Goal: Task Accomplishment & Management: Manage account settings

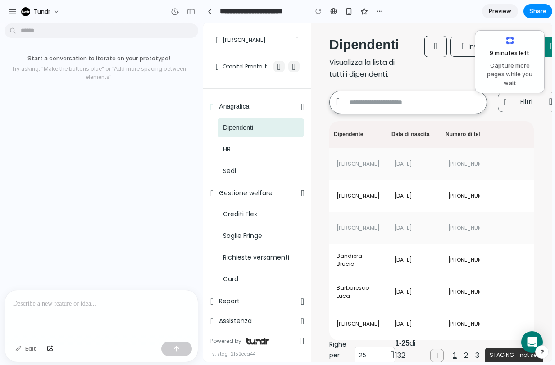
click at [301, 105] on icon at bounding box center [303, 106] width 4 height 9
click at [214, 109] on icon at bounding box center [212, 106] width 4 height 9
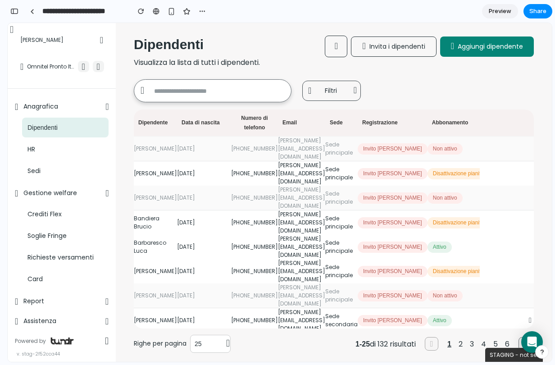
click at [160, 308] on td "[PERSON_NAME]" at bounding box center [155, 320] width 43 height 24
click at [214, 316] on div "02/09/1993" at bounding box center [204, 320] width 54 height 8
click at [278, 308] on td "f.barrera@tundr.tech" at bounding box center [301, 320] width 47 height 24
click at [325, 308] on td "f.barrera@tundr.tech" at bounding box center [301, 320] width 47 height 24
drag, startPoint x: 366, startPoint y: 215, endPoint x: 365, endPoint y: 179, distance: 36.1
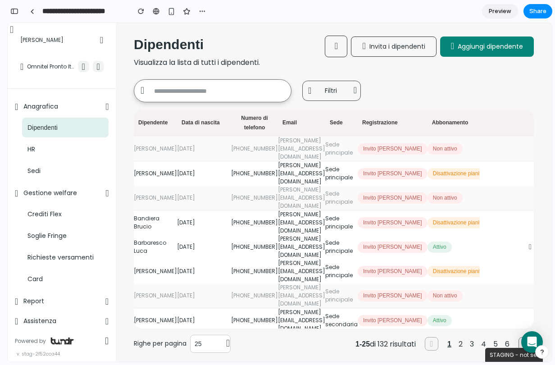
drag, startPoint x: 365, startPoint y: 179, endPoint x: 362, endPoint y: 175, distance: 4.9
click at [358, 186] on td "Sede principale" at bounding box center [341, 198] width 32 height 25
drag, startPoint x: 352, startPoint y: 174, endPoint x: 329, endPoint y: 174, distance: 23.0
click at [350, 186] on td "Sede principale" at bounding box center [341, 198] width 32 height 25
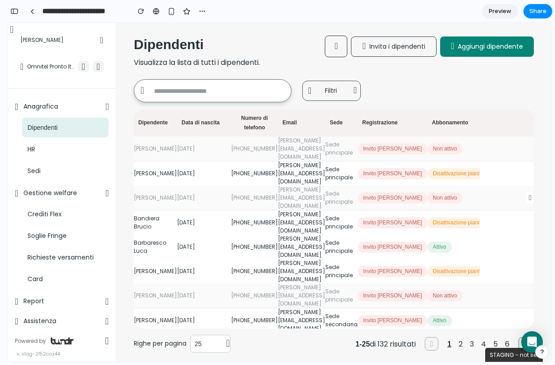
click at [303, 186] on td "flavio.arancia@tundr.tech" at bounding box center [301, 198] width 47 height 25
click at [213, 169] on div "01/01/1980" at bounding box center [204, 173] width 54 height 8
click at [53, 131] on span "Dipendenti" at bounding box center [42, 128] width 30 height 11
click at [53, 144] on div "HR" at bounding box center [65, 149] width 86 height 20
click at [53, 145] on div "HR" at bounding box center [65, 149] width 86 height 20
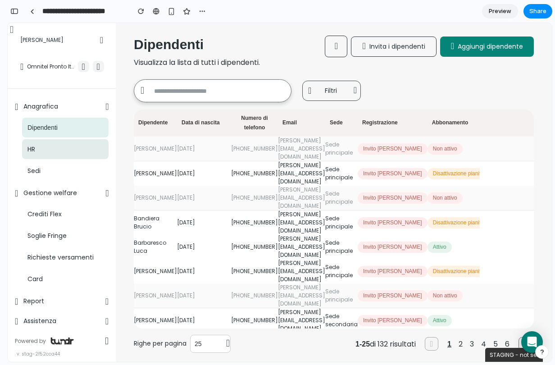
click at [56, 155] on div "HR" at bounding box center [65, 149] width 86 height 20
click at [57, 159] on div "Dipendenti HR Sedi" at bounding box center [62, 149] width 94 height 67
click at [14, 14] on button "button" at bounding box center [14, 11] width 14 height 14
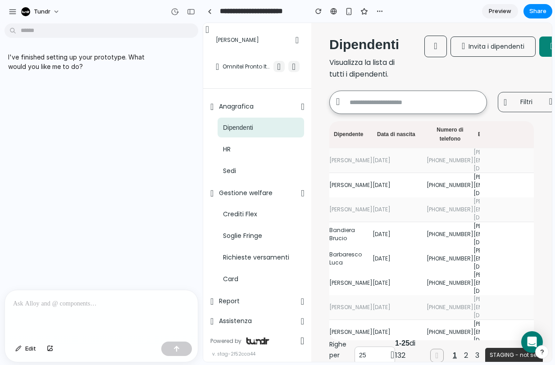
click at [102, 312] on div at bounding box center [101, 314] width 193 height 48
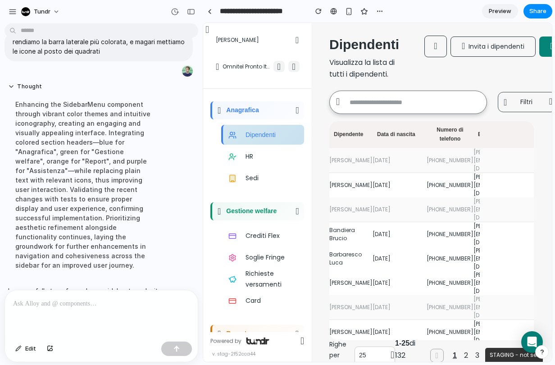
scroll to position [175, 0]
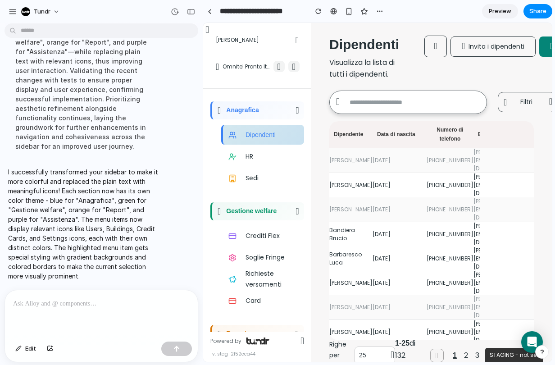
click at [97, 308] on div at bounding box center [101, 314] width 193 height 48
click at [27, 350] on span "Edit" at bounding box center [30, 348] width 11 height 9
click at [71, 312] on div at bounding box center [101, 314] width 193 height 48
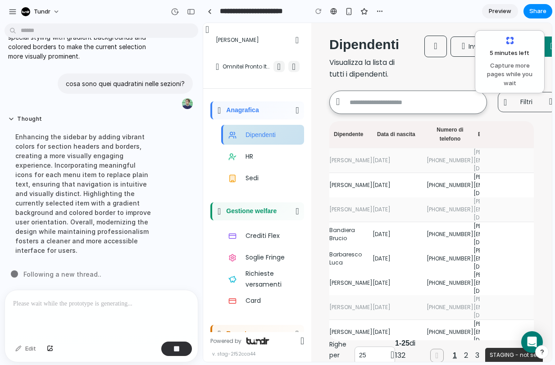
scroll to position [63, 0]
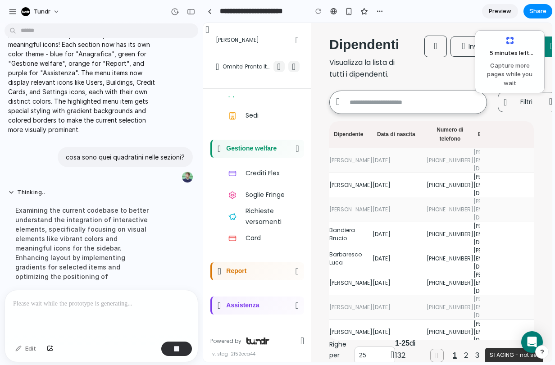
click at [221, 271] on icon at bounding box center [220, 271] width 4 height 9
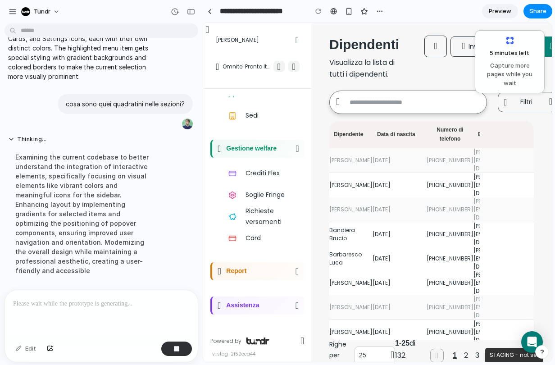
click at [221, 271] on icon at bounding box center [220, 271] width 4 height 9
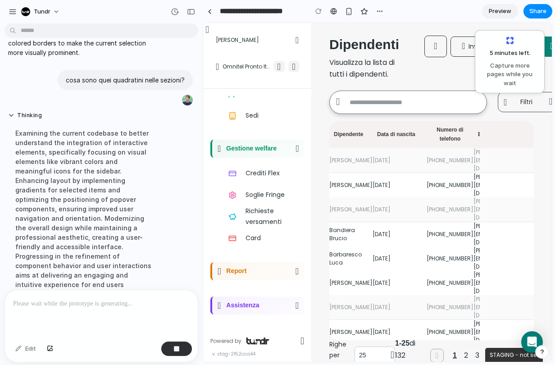
click at [221, 271] on icon at bounding box center [220, 271] width 4 height 9
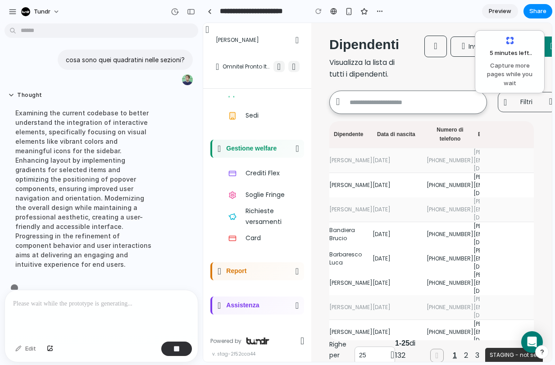
scroll to position [238, 0]
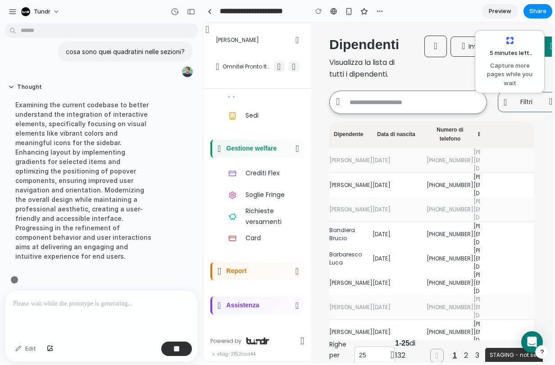
click at [221, 271] on icon at bounding box center [220, 271] width 4 height 9
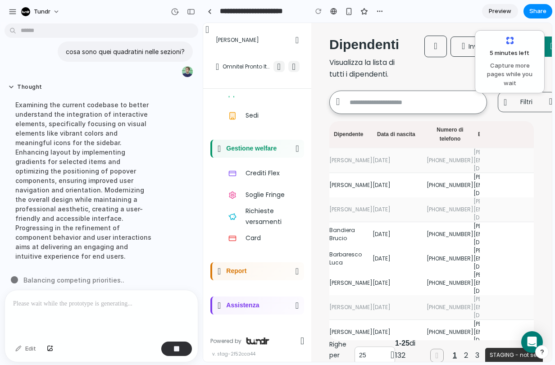
click at [268, 304] on div "Assistenza" at bounding box center [258, 305] width 64 height 11
click at [270, 303] on div "Assistenza" at bounding box center [258, 305] width 64 height 11
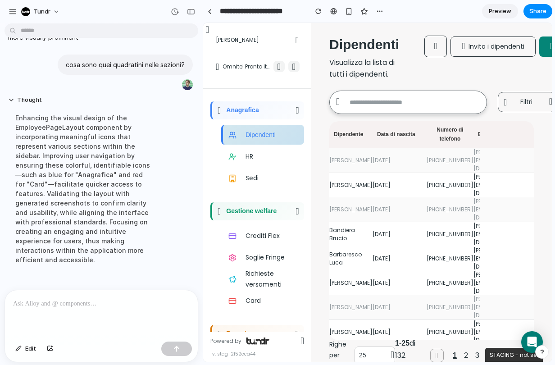
scroll to position [0, 0]
click at [88, 234] on div "Enhancing the visual design of the EmployeePageLayout component by incorporatin…" at bounding box center [83, 189] width 150 height 162
click at [103, 311] on div at bounding box center [101, 314] width 193 height 48
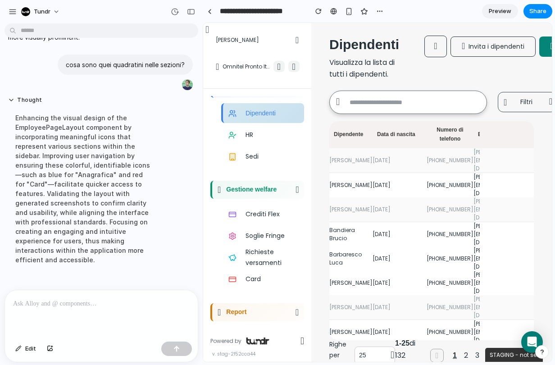
scroll to position [23, 0]
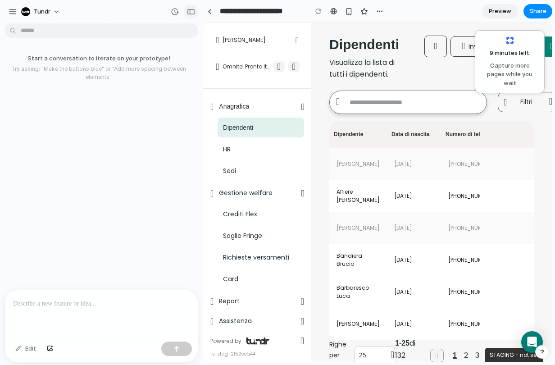
click at [187, 10] on div "button" at bounding box center [191, 12] width 8 height 6
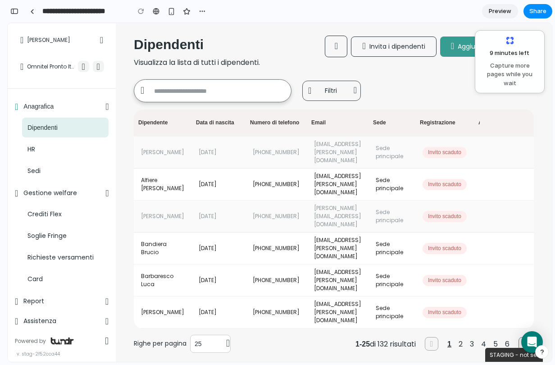
click at [458, 44] on span "Aggiungi dipendente" at bounding box center [490, 46] width 65 height 9
click at [440, 46] on button "Aggiungi dipendente" at bounding box center [487, 46] width 94 height 20
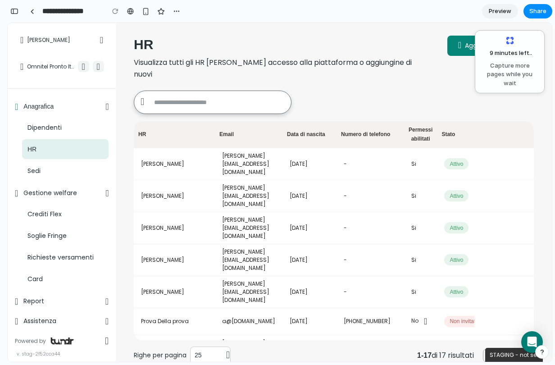
click at [61, 145] on div "HR" at bounding box center [65, 149] width 86 height 20
click at [34, 37] on span "Fabio Livi" at bounding box center [48, 40] width 43 height 9
click at [46, 15] on input "**********" at bounding box center [71, 11] width 61 height 16
click at [35, 12] on link at bounding box center [32, 12] width 14 height 14
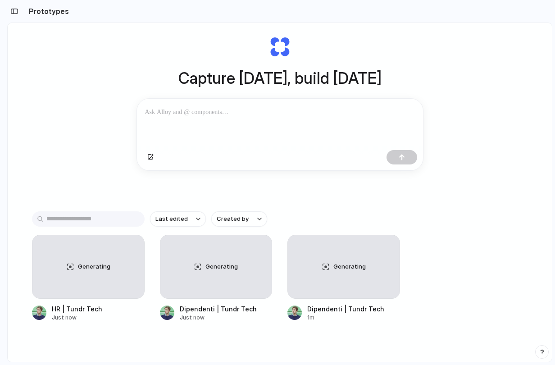
scroll to position [52, 0]
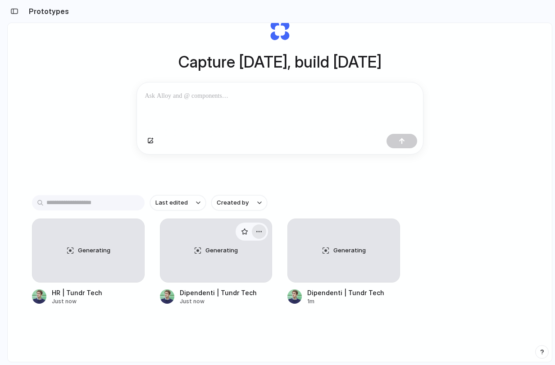
click at [259, 229] on div "button" at bounding box center [258, 231] width 7 height 7
click at [251, 281] on li "Delete" at bounding box center [232, 280] width 64 height 14
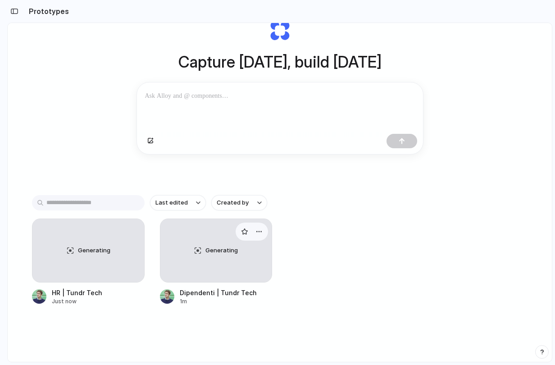
click at [242, 259] on div "Generating" at bounding box center [216, 250] width 112 height 63
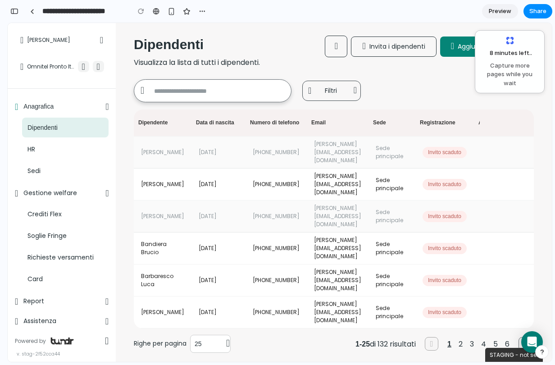
click at [492, 64] on span "Capture more pages while you wait" at bounding box center [510, 74] width 58 height 27
click at [61, 141] on div "HR" at bounding box center [65, 149] width 86 height 20
click at [62, 143] on div "HR" at bounding box center [65, 149] width 86 height 20
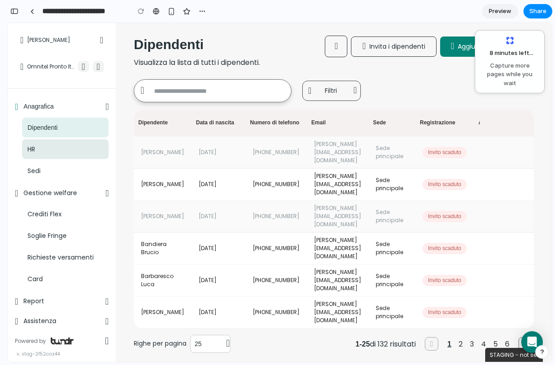
click at [61, 149] on div "HR" at bounding box center [65, 149] width 86 height 20
click at [63, 170] on div "Sedi" at bounding box center [65, 171] width 86 height 20
click at [74, 128] on div "Dipendenti" at bounding box center [65, 128] width 86 height 20
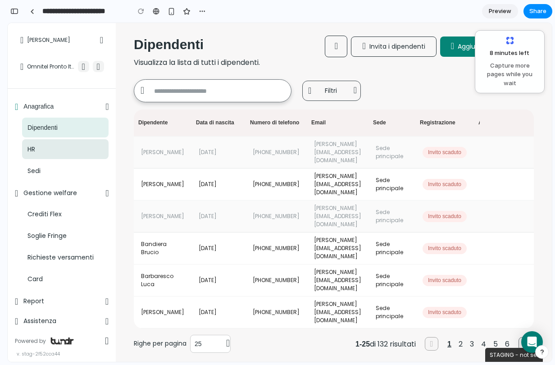
click at [86, 153] on div "HR" at bounding box center [65, 149] width 86 height 20
click at [208, 76] on div "Dipendenti Visualizza la lista di tutti i dipendenti. Invita i dipendenti Aggiu…" at bounding box center [334, 197] width 400 height 322
click at [185, 96] on input "text" at bounding box center [213, 90] width 158 height 23
click at [141, 89] on icon at bounding box center [143, 91] width 4 height 10
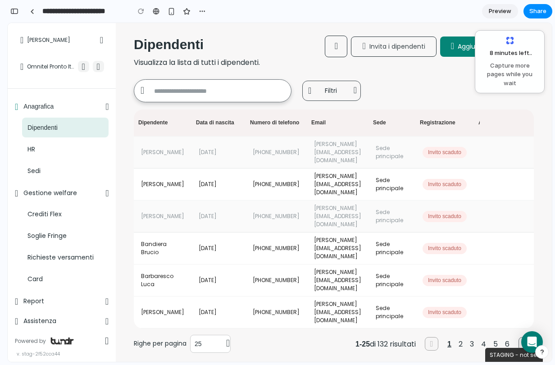
click at [360, 41] on button "Invita i dipendenti" at bounding box center [393, 46] width 85 height 20
click at [510, 14] on span "Preview" at bounding box center [500, 11] width 23 height 9
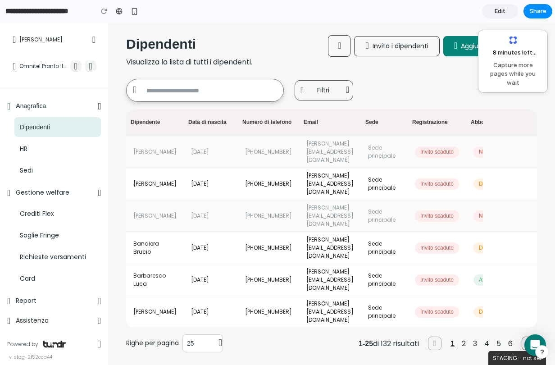
click at [510, 14] on link "Edit" at bounding box center [500, 11] width 36 height 14
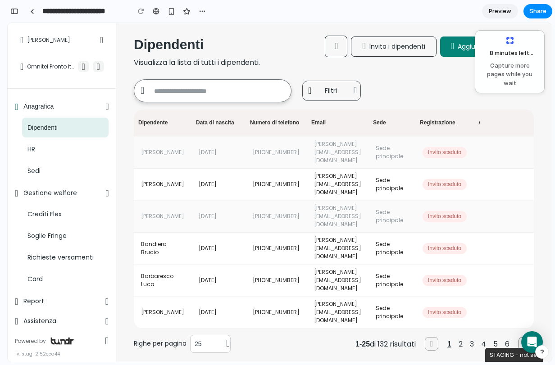
scroll to position [0, 8]
click at [105, 108] on icon at bounding box center [107, 106] width 4 height 9
drag, startPoint x: 97, startPoint y: 109, endPoint x: 88, endPoint y: 160, distance: 51.6
click at [88, 162] on div "Anagrafica Dipendenti HR Sedi" at bounding box center [62, 139] width 94 height 86
click at [89, 150] on div "HR" at bounding box center [65, 149] width 86 height 20
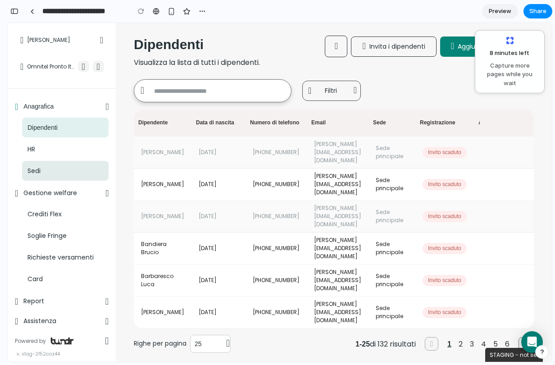
click at [71, 161] on div "Sedi" at bounding box center [65, 171] width 86 height 20
click at [70, 146] on div "HR" at bounding box center [65, 149] width 86 height 20
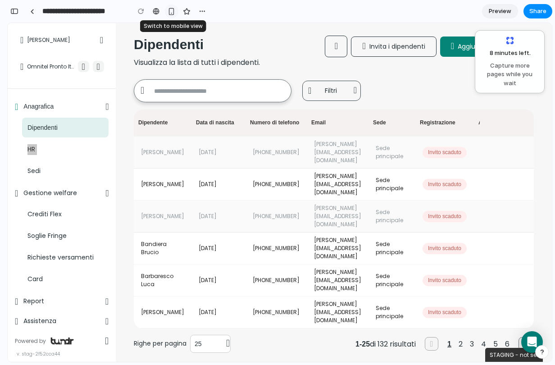
click at [172, 9] on div "button" at bounding box center [172, 12] width 8 height 8
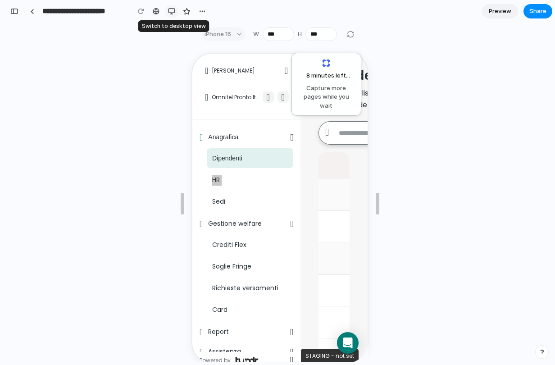
click at [172, 9] on div "button" at bounding box center [171, 11] width 7 height 7
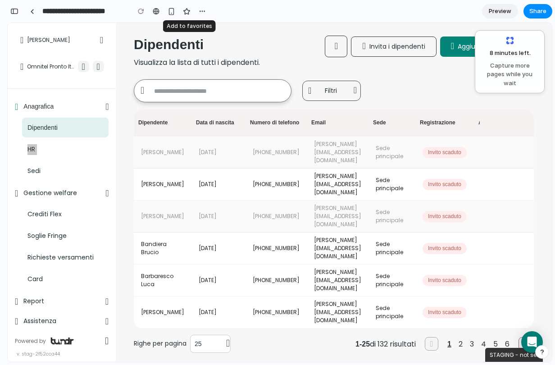
click at [194, 12] on div at bounding box center [171, 12] width 75 height 14
click at [197, 11] on button "button" at bounding box center [202, 12] width 14 height 14
click at [197, 12] on div "Duplicate Delete" at bounding box center [277, 182] width 555 height 365
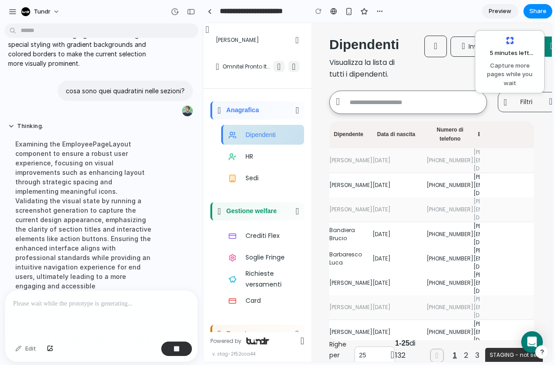
scroll to position [229, 0]
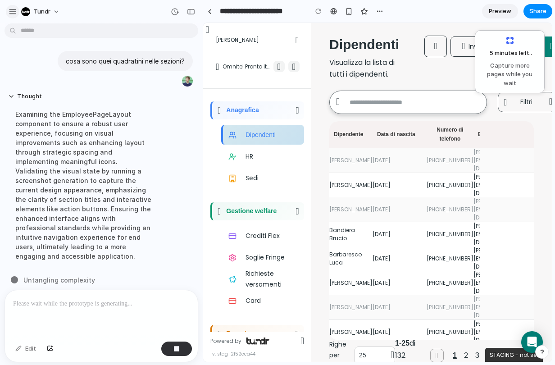
click at [15, 12] on div "button" at bounding box center [13, 12] width 8 height 8
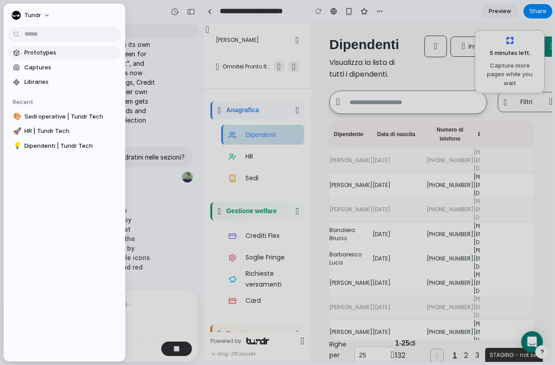
scroll to position [152, 0]
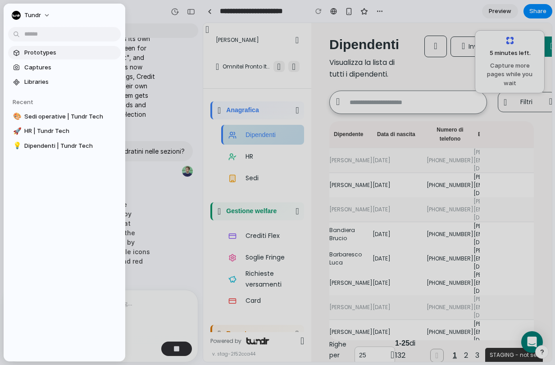
click at [49, 56] on span "Prototypes" at bounding box center [70, 52] width 93 height 9
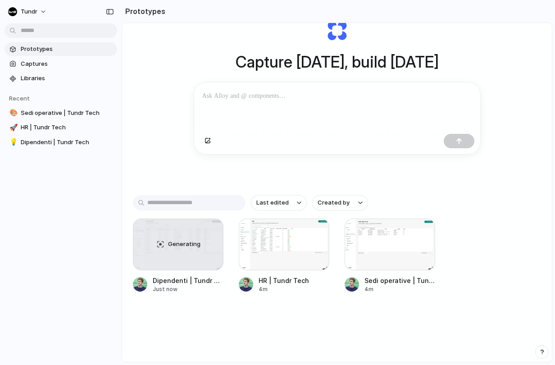
scroll to position [48, 0]
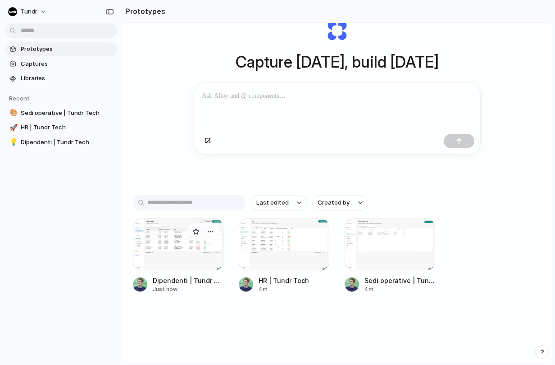
click at [166, 250] on div at bounding box center [178, 244] width 91 height 52
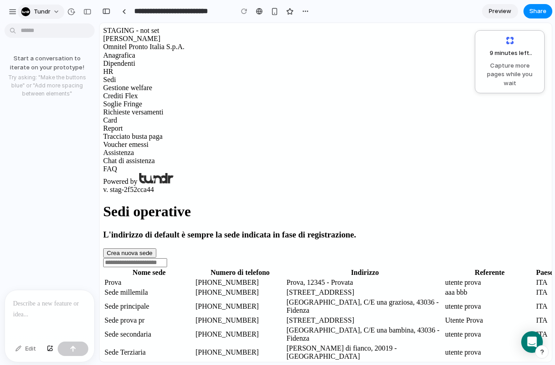
click at [50, 15] on button "Tundr" at bounding box center [41, 12] width 47 height 14
click at [11, 14] on div "Settings Invite members Change theme Sign out" at bounding box center [277, 182] width 555 height 365
click at [14, 11] on div "button" at bounding box center [13, 12] width 8 height 8
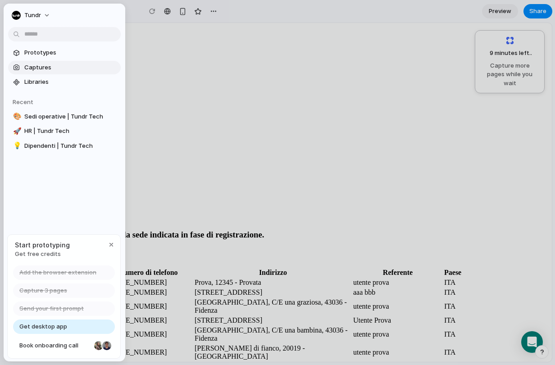
click at [39, 68] on span "Captures" at bounding box center [70, 67] width 93 height 9
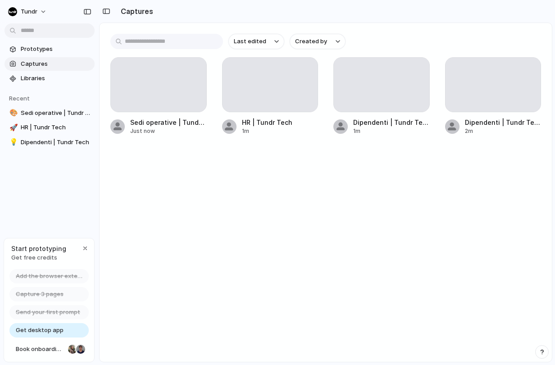
click at [52, 332] on span "Get desktop app" at bounding box center [40, 330] width 48 height 9
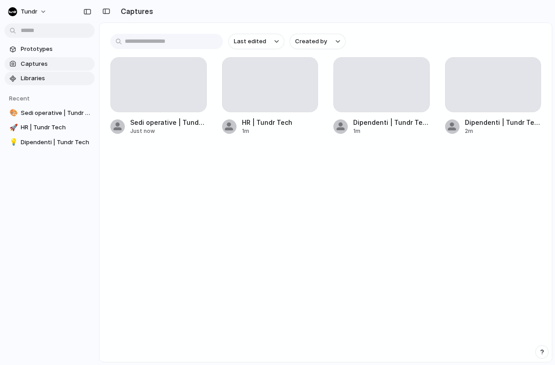
click at [43, 76] on span "Libraries" at bounding box center [56, 78] width 70 height 9
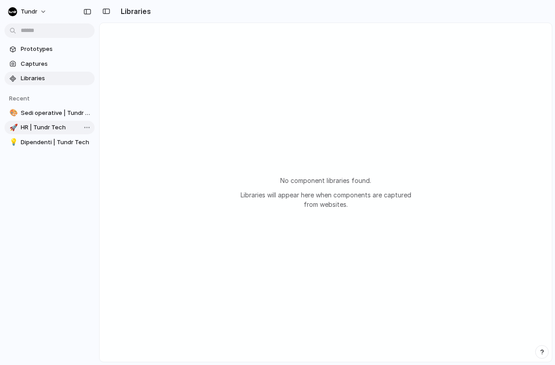
click at [57, 127] on span "HR | Tundr Tech" at bounding box center [56, 127] width 70 height 9
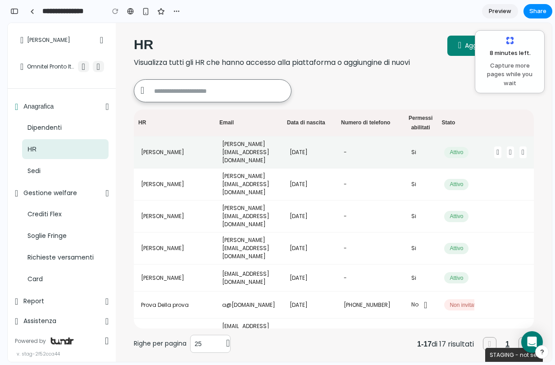
click at [157, 159] on td "Francesco Barrera" at bounding box center [174, 152] width 81 height 32
click at [222, 155] on td "f.barrera@tundr.tech" at bounding box center [249, 152] width 68 height 32
click at [237, 158] on td "f.barrera@tundr.tech" at bounding box center [249, 152] width 68 height 32
click at [482, 158] on div at bounding box center [504, 152] width 45 height 12
click at [494, 159] on icon at bounding box center [497, 152] width 7 height 12
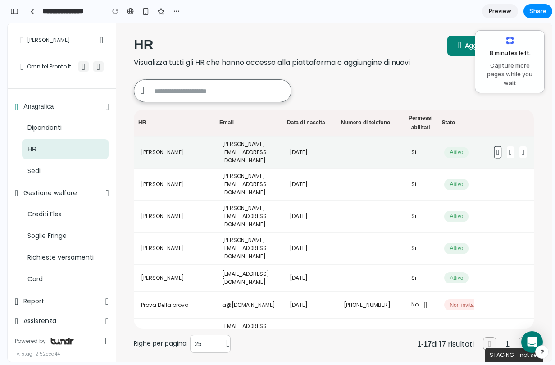
click at [494, 159] on icon at bounding box center [497, 152] width 7 height 12
click at [507, 159] on icon at bounding box center [510, 152] width 7 height 12
click at [504, 158] on div at bounding box center [504, 152] width 45 height 12
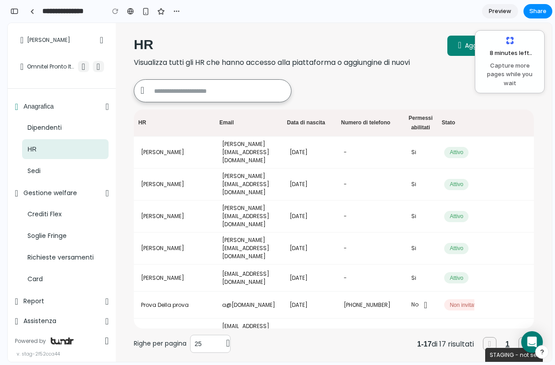
click at [91, 106] on div "Anagrafica" at bounding box center [62, 106] width 94 height 11
click at [94, 106] on div "Anagrafica" at bounding box center [62, 106] width 94 height 11
click at [105, 110] on icon at bounding box center [107, 106] width 4 height 9
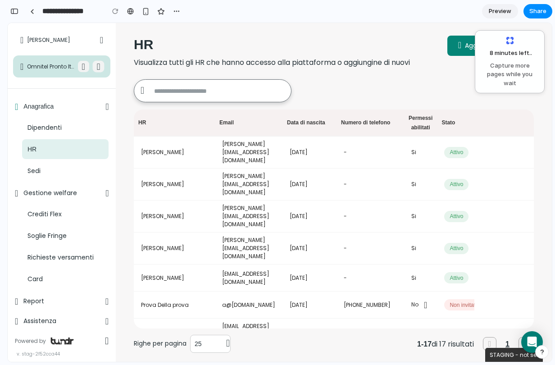
click at [101, 70] on icon at bounding box center [98, 67] width 12 height 12
click at [98, 68] on icon at bounding box center [98, 67] width 12 height 12
click at [79, 68] on icon at bounding box center [83, 67] width 12 height 12
click at [80, 68] on icon at bounding box center [83, 67] width 12 height 12
